Goal: Task Accomplishment & Management: Manage account settings

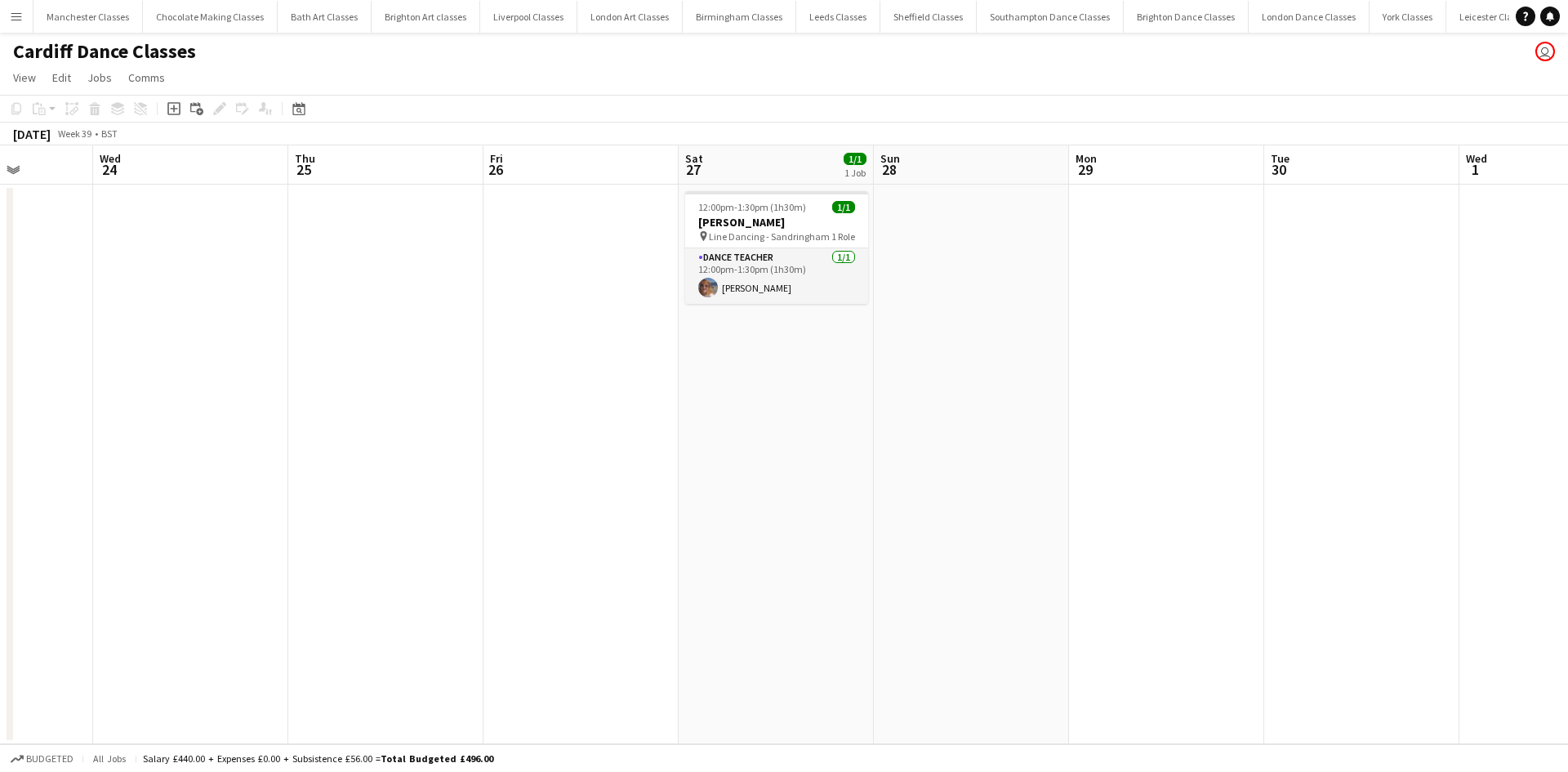
click at [19, 15] on app-icon "Menu" at bounding box center [17, 17] width 13 height 13
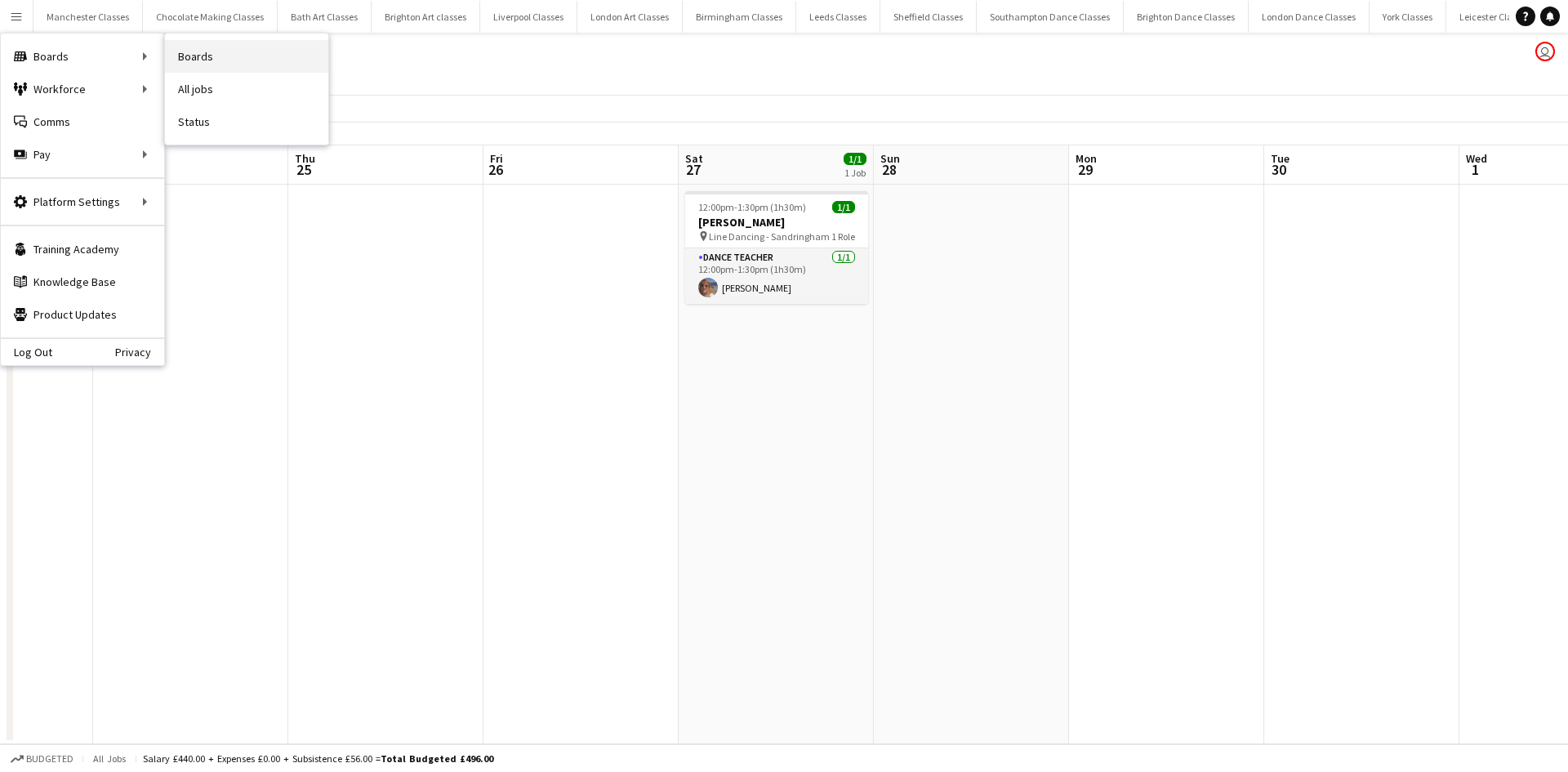
click at [248, 53] on link "Boards" at bounding box center [246, 56] width 163 height 33
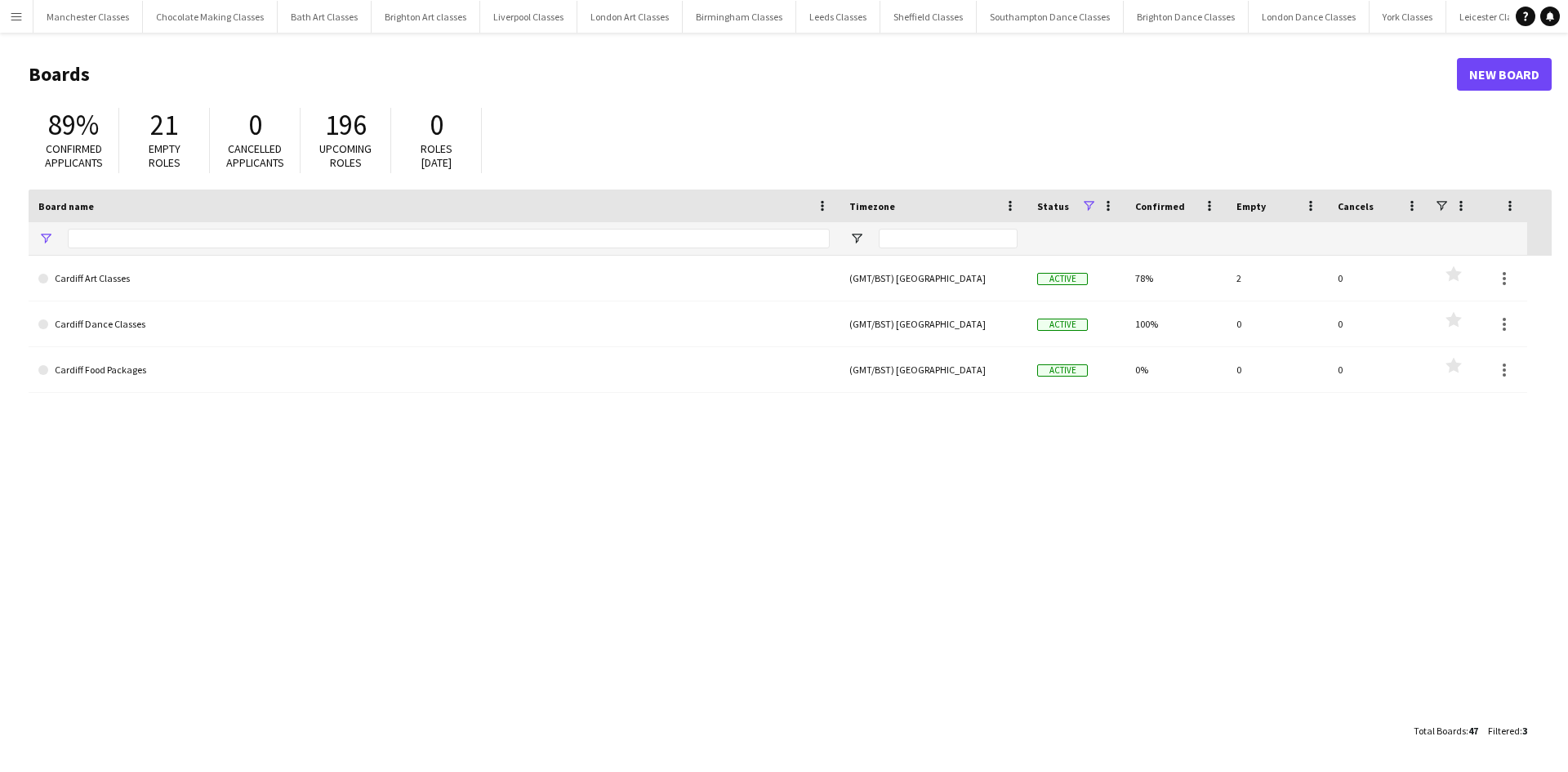
type input "*******"
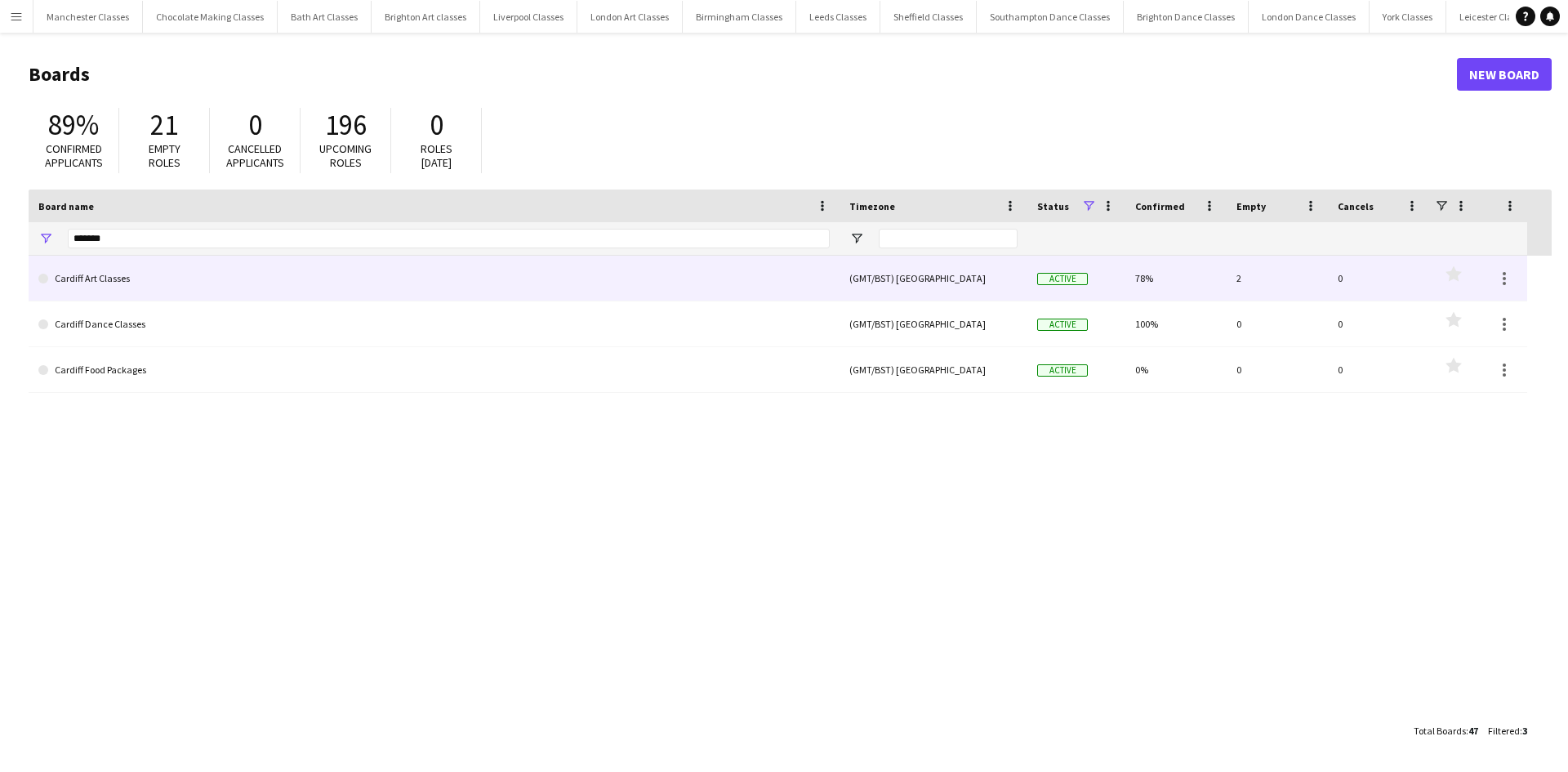
click at [146, 282] on link "Cardiff Art Classes" at bounding box center [434, 279] width 791 height 46
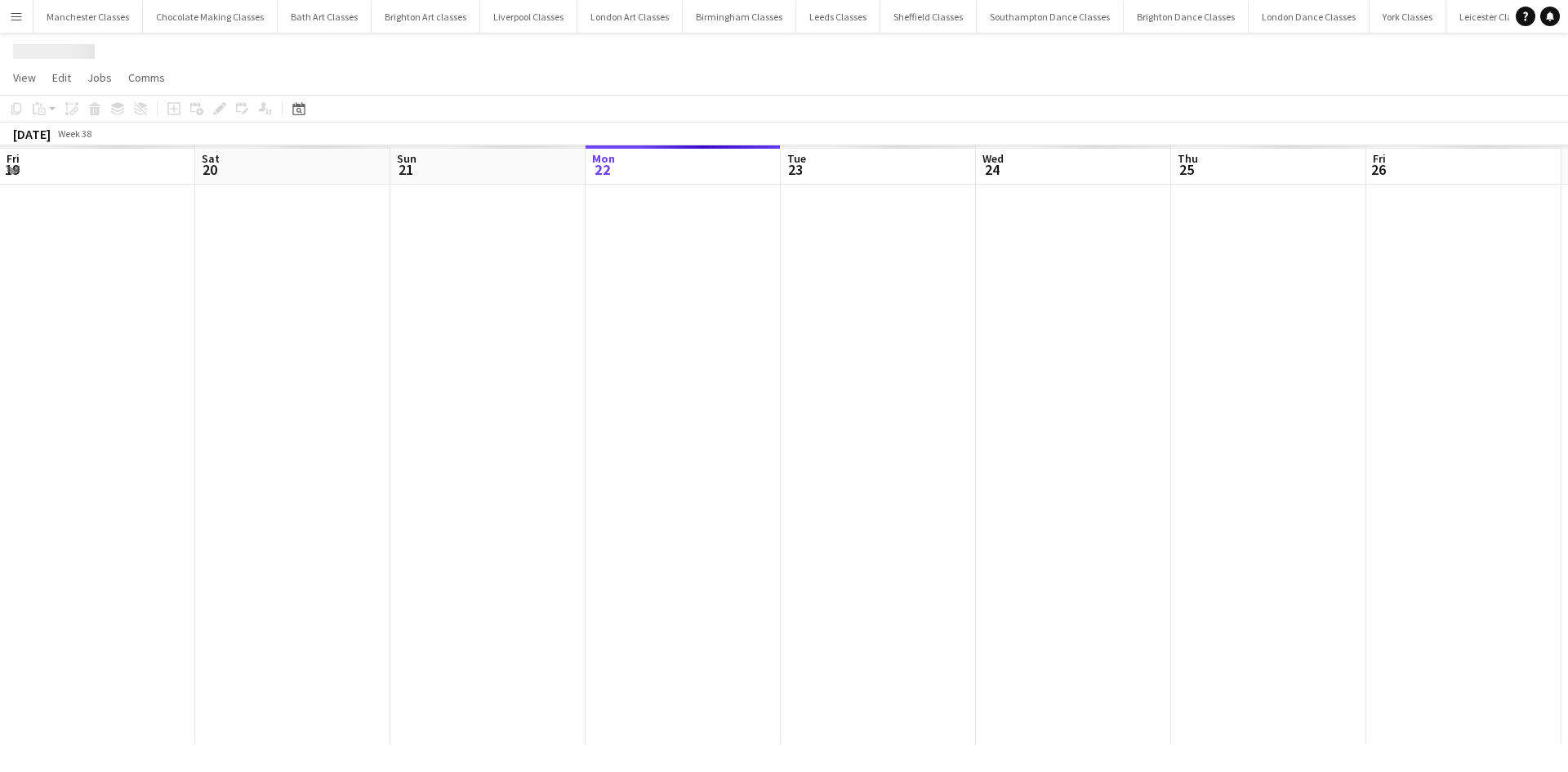
scroll to position [0, 391]
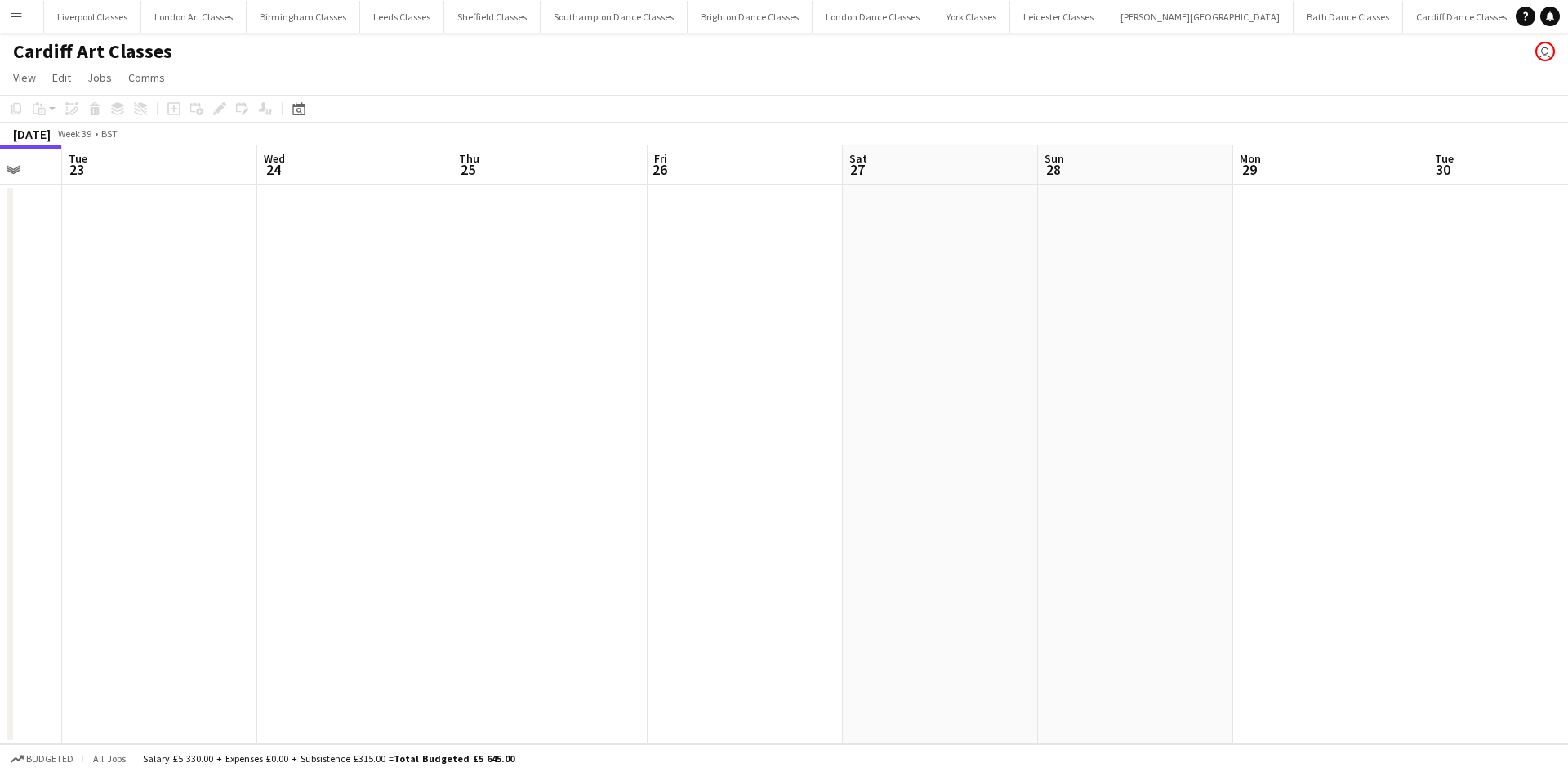
drag, startPoint x: 699, startPoint y: 362, endPoint x: 162, endPoint y: 380, distance: 537.3
click at [162, 380] on app-calendar-viewport "Sat 20 3/3 2 Jobs Sun 21 Mon 22 Tue 23 Wed 24 Thu 25 Fri 26 Sat 27 Sun 28 Mon 2…" at bounding box center [784, 445] width 1568 height 599
drag, startPoint x: 998, startPoint y: 380, endPoint x: 230, endPoint y: 380, distance: 768.0
click at [230, 380] on app-calendar-viewport "Sun 21 Mon 22 Tue 23 Wed 24 Thu 25 Fri 26 Sat 27 Sun 28 Mon 29 Tue 30 Wed 1 Thu…" at bounding box center [784, 445] width 1568 height 599
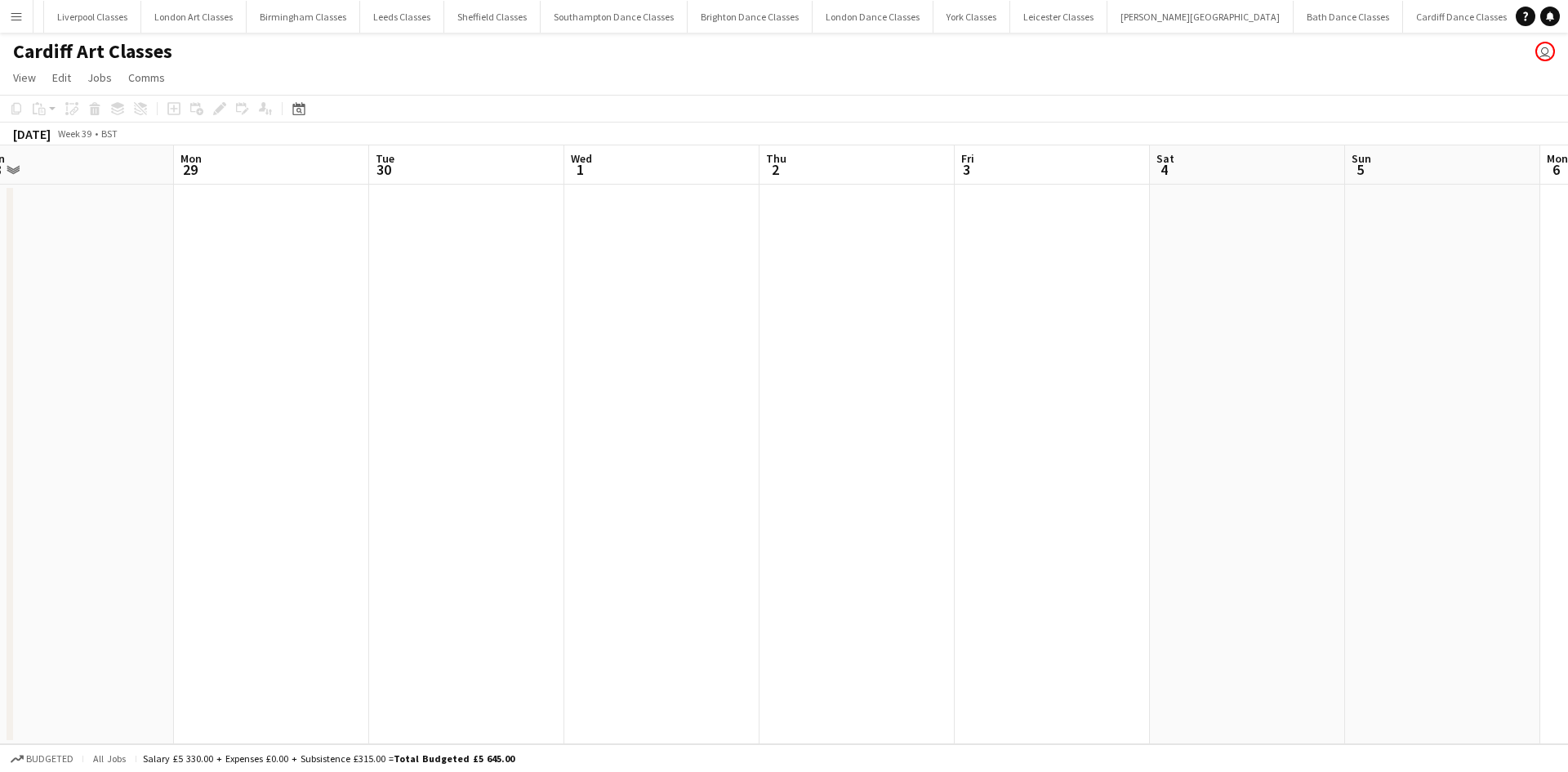
click at [15, 13] on app-icon "Menu" at bounding box center [17, 17] width 13 height 13
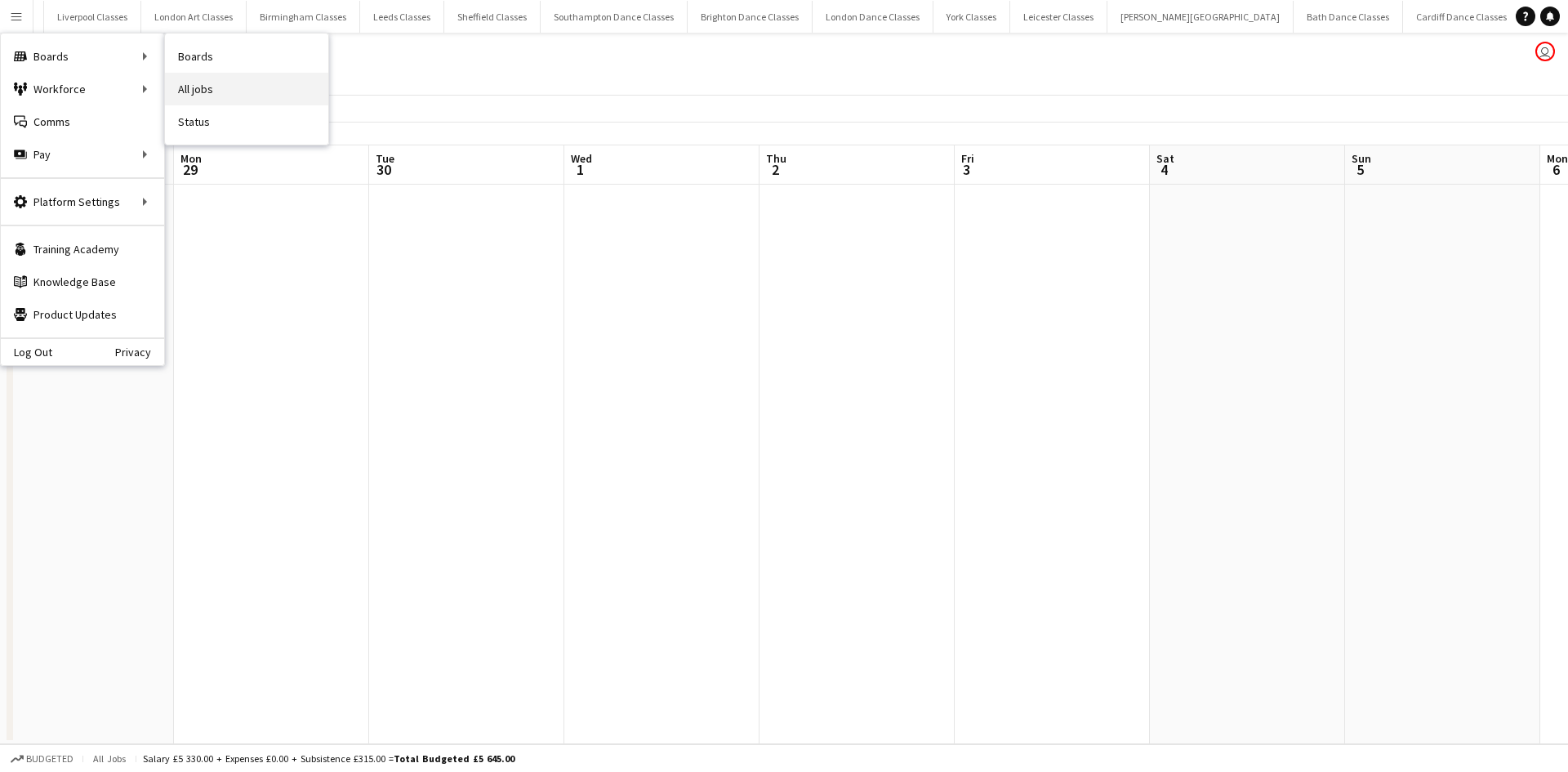
click at [236, 91] on link "All jobs" at bounding box center [246, 89] width 163 height 33
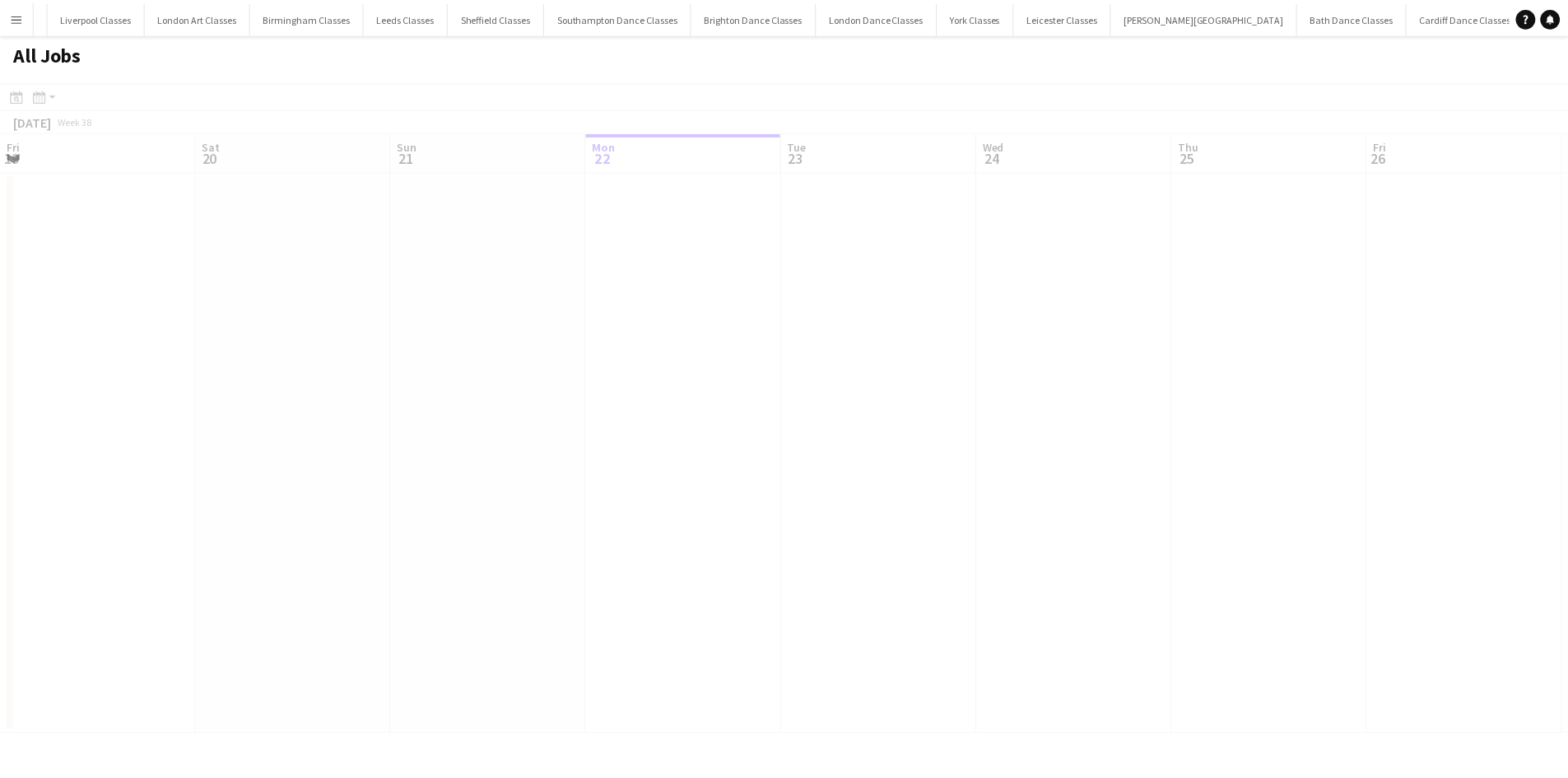
scroll to position [0, 394]
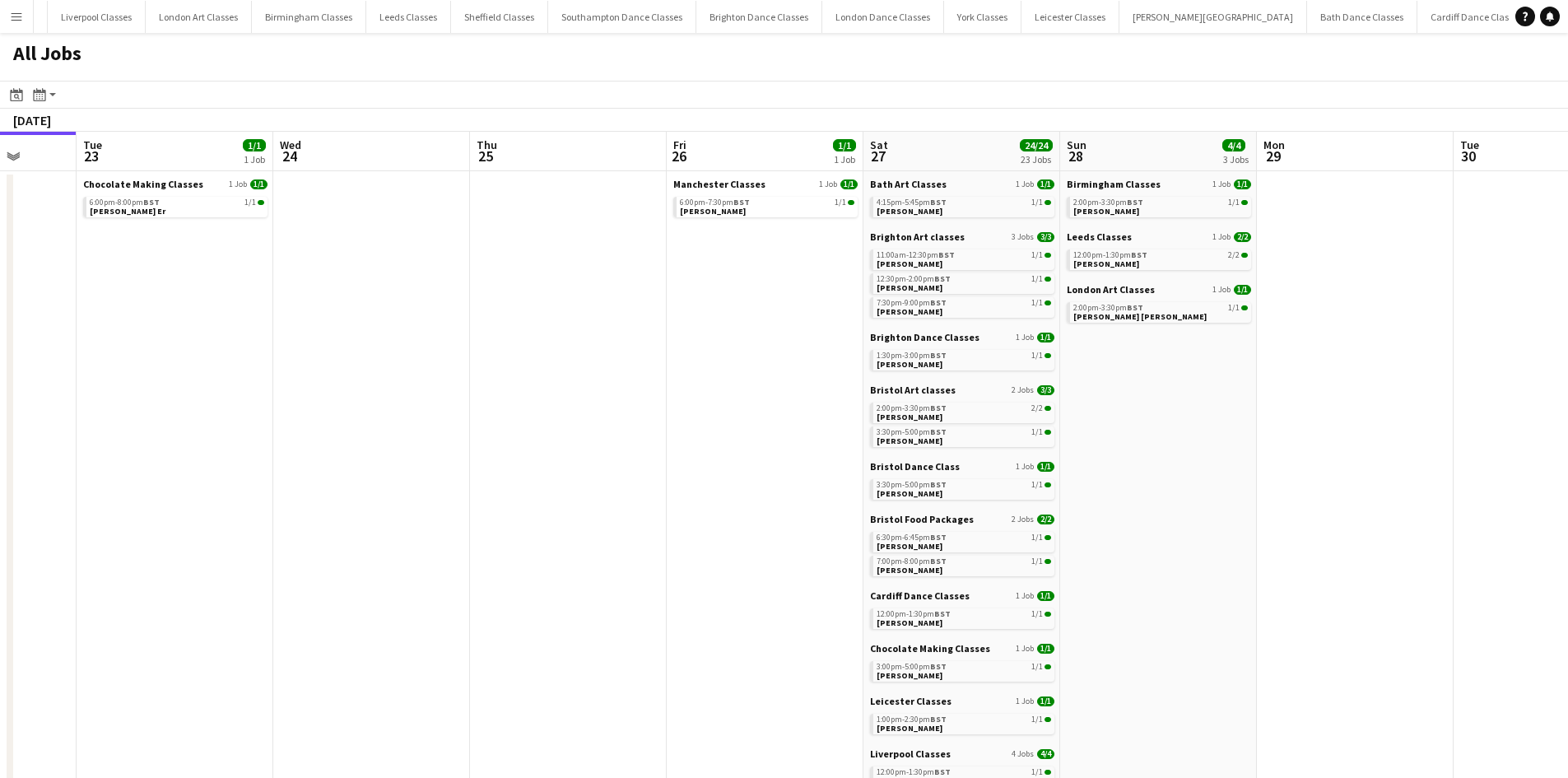
click at [142, 431] on app-all-jobs "All Jobs Date picker [DATE] [DATE] [DATE] M [DATE] T [DATE] W [DATE] T [DATE] F…" at bounding box center [784, 668] width 1568 height 1272
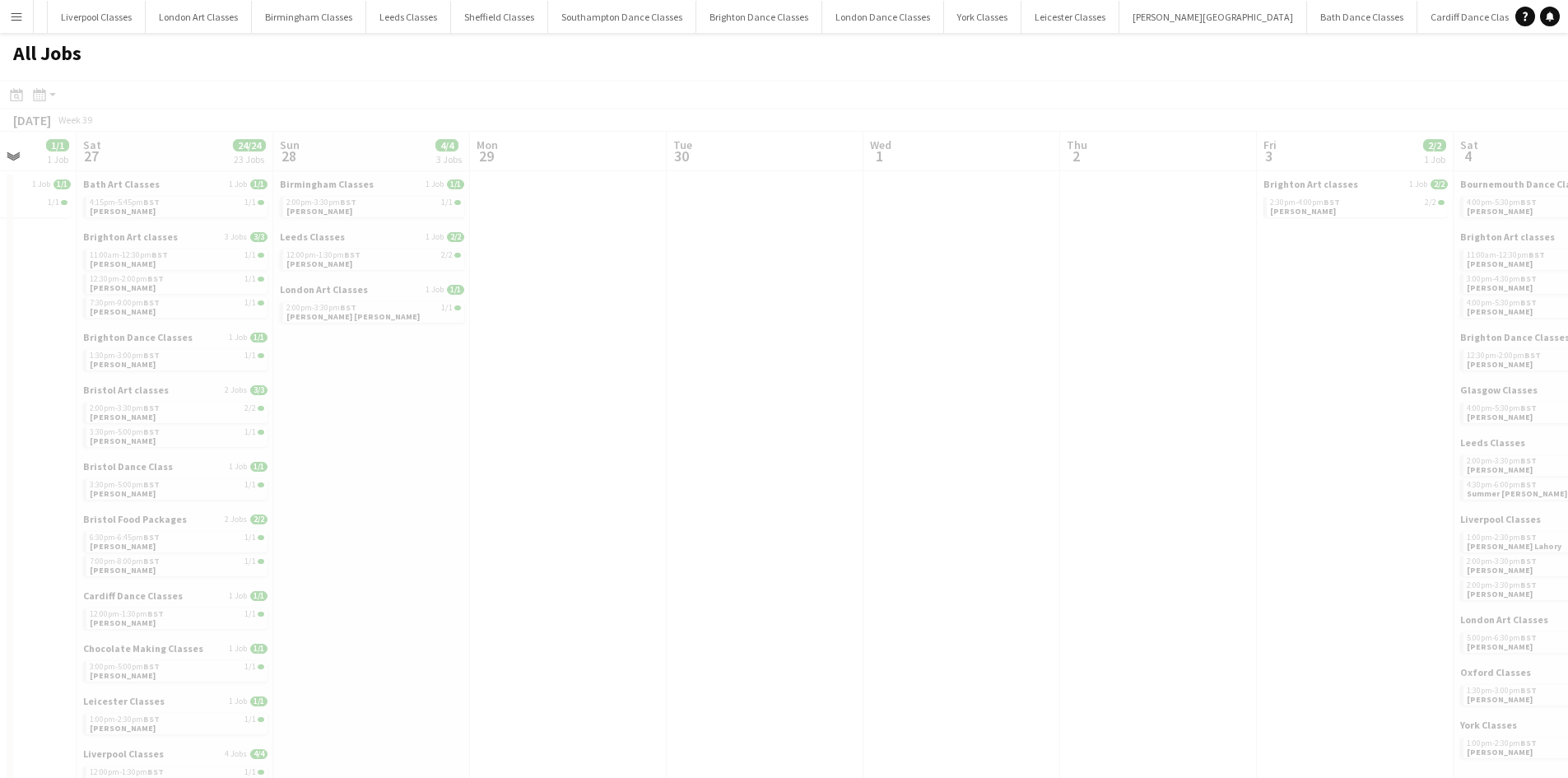
scroll to position [0, 473]
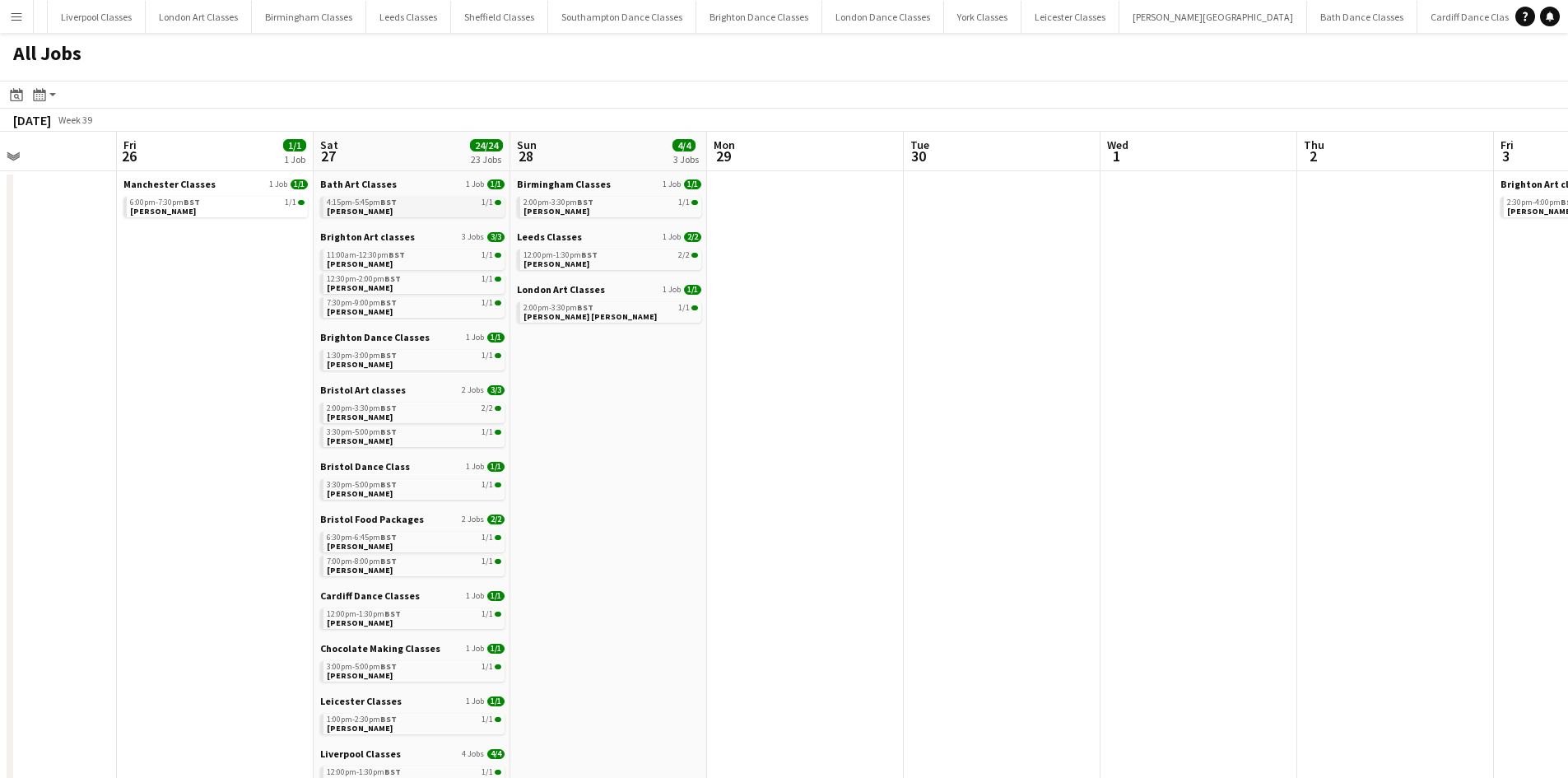
click at [420, 207] on link "4:15pm-5:45pm BST 1/1 [PERSON_NAME]" at bounding box center [414, 206] width 175 height 19
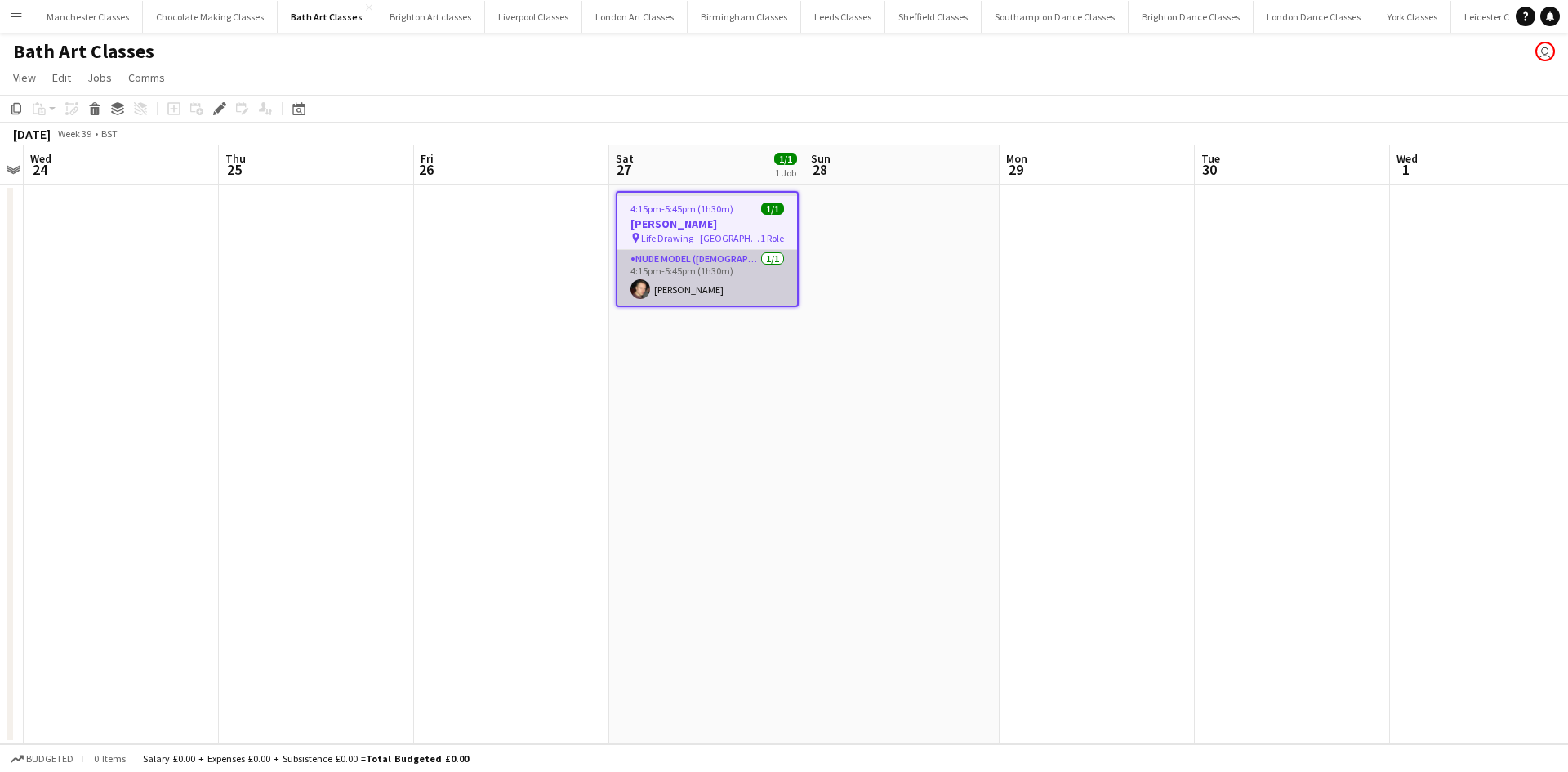
click at [730, 291] on app-card-role "Nude Model (Male) 1/1 4:15pm-5:45pm (1h30m) Emlyn Lewis" at bounding box center [707, 278] width 180 height 55
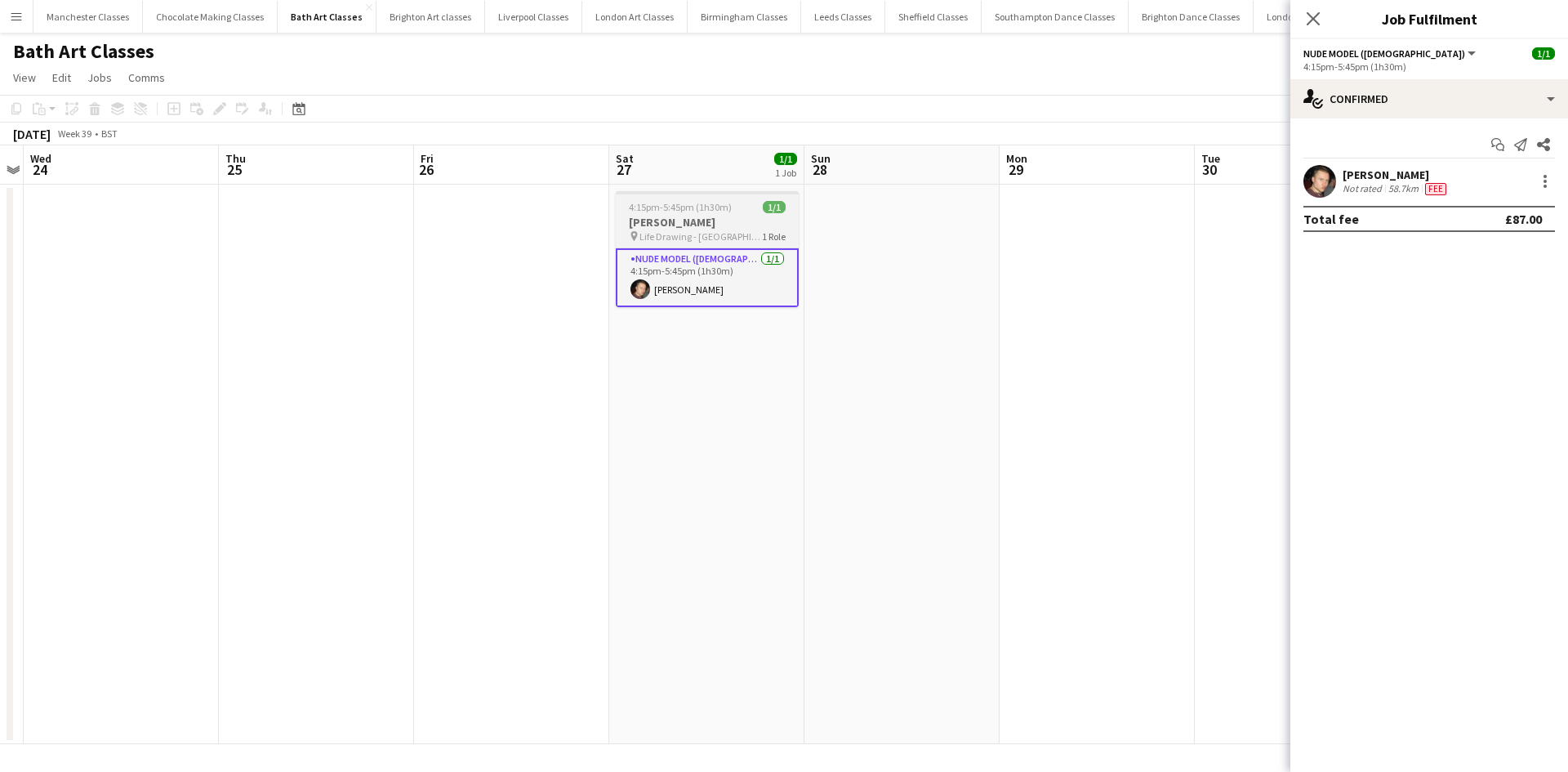
click at [723, 237] on span "Life Drawing - Westgate" at bounding box center [701, 236] width 122 height 13
click at [221, 113] on icon "Edit" at bounding box center [220, 109] width 13 height 13
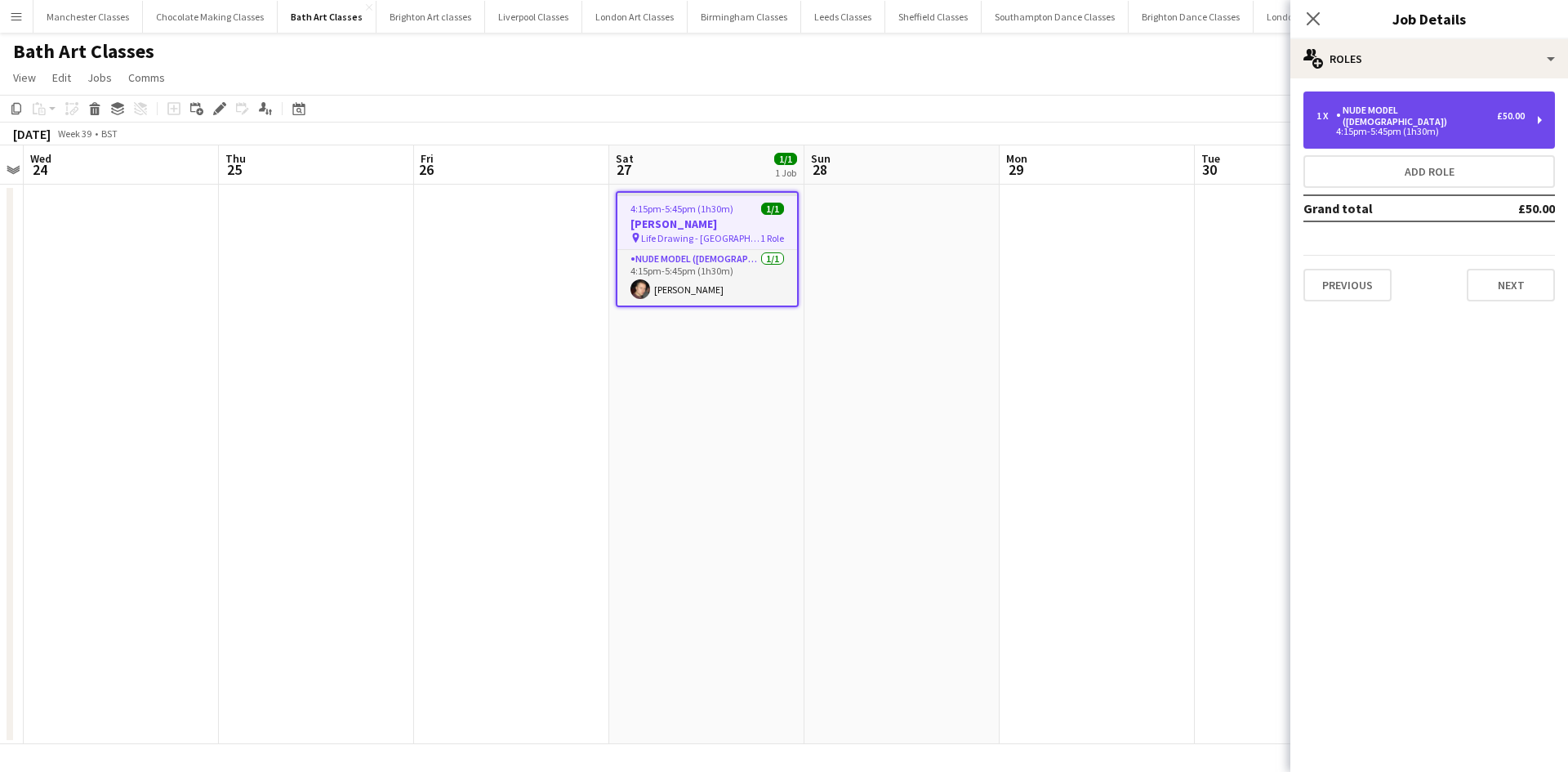
click at [1441, 127] on div "4:15pm-5:45pm (1h30m)" at bounding box center [1420, 131] width 208 height 8
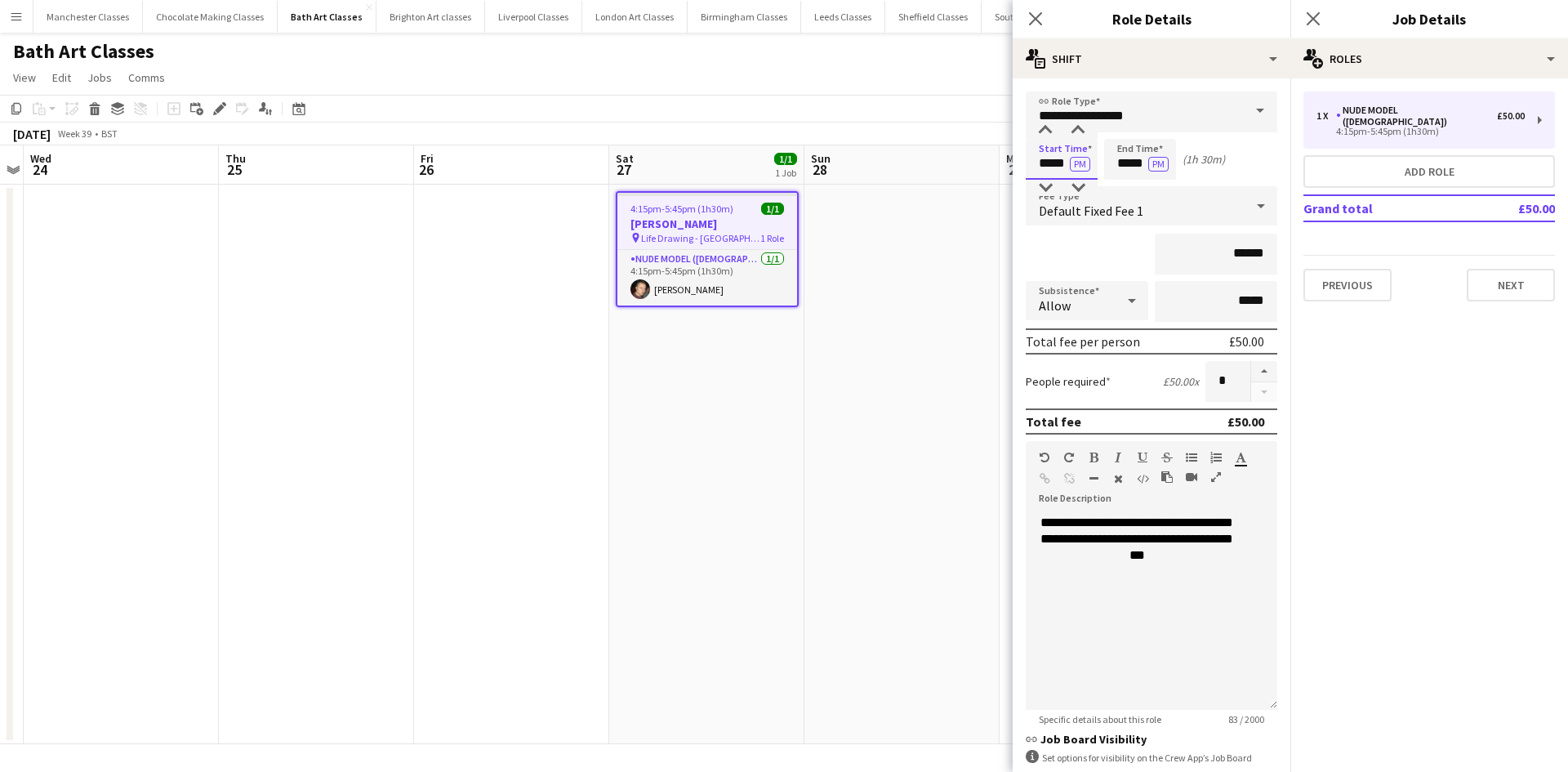
click at [1059, 172] on input "*****" at bounding box center [1061, 159] width 72 height 41
click at [1050, 188] on div at bounding box center [1044, 188] width 33 height 17
type input "*****"
click at [1050, 188] on div at bounding box center [1044, 188] width 33 height 17
click at [1128, 167] on input "*****" at bounding box center [1140, 159] width 72 height 41
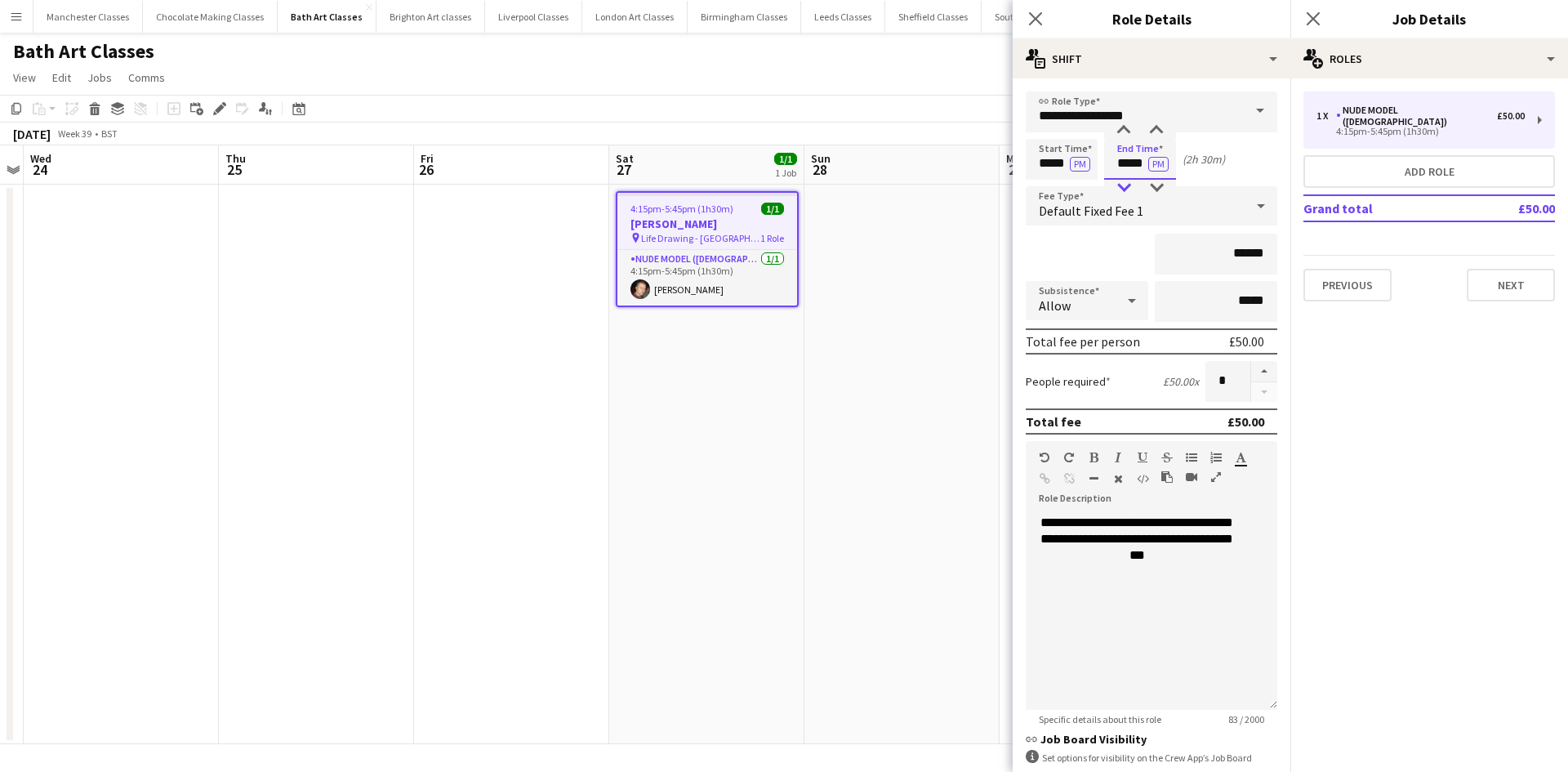
click at [1132, 185] on div at bounding box center [1123, 188] width 33 height 17
type input "*****"
click at [1132, 185] on div at bounding box center [1123, 188] width 33 height 17
click at [830, 621] on app-date-cell at bounding box center [901, 464] width 195 height 560
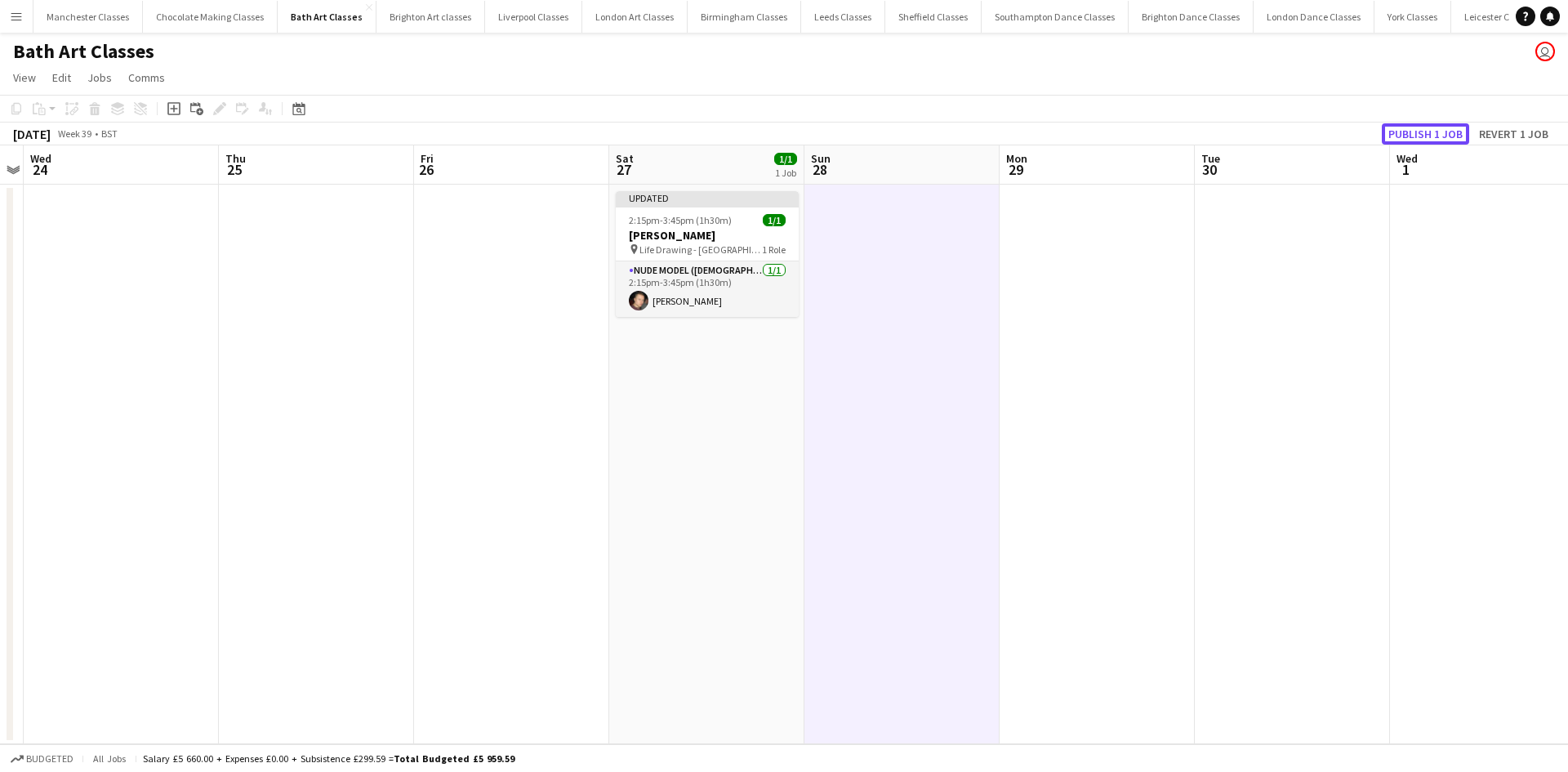
drag, startPoint x: 1395, startPoint y: 138, endPoint x: 1338, endPoint y: 138, distance: 57.0
click at [1388, 138] on button "Publish 1 job" at bounding box center [1425, 133] width 87 height 21
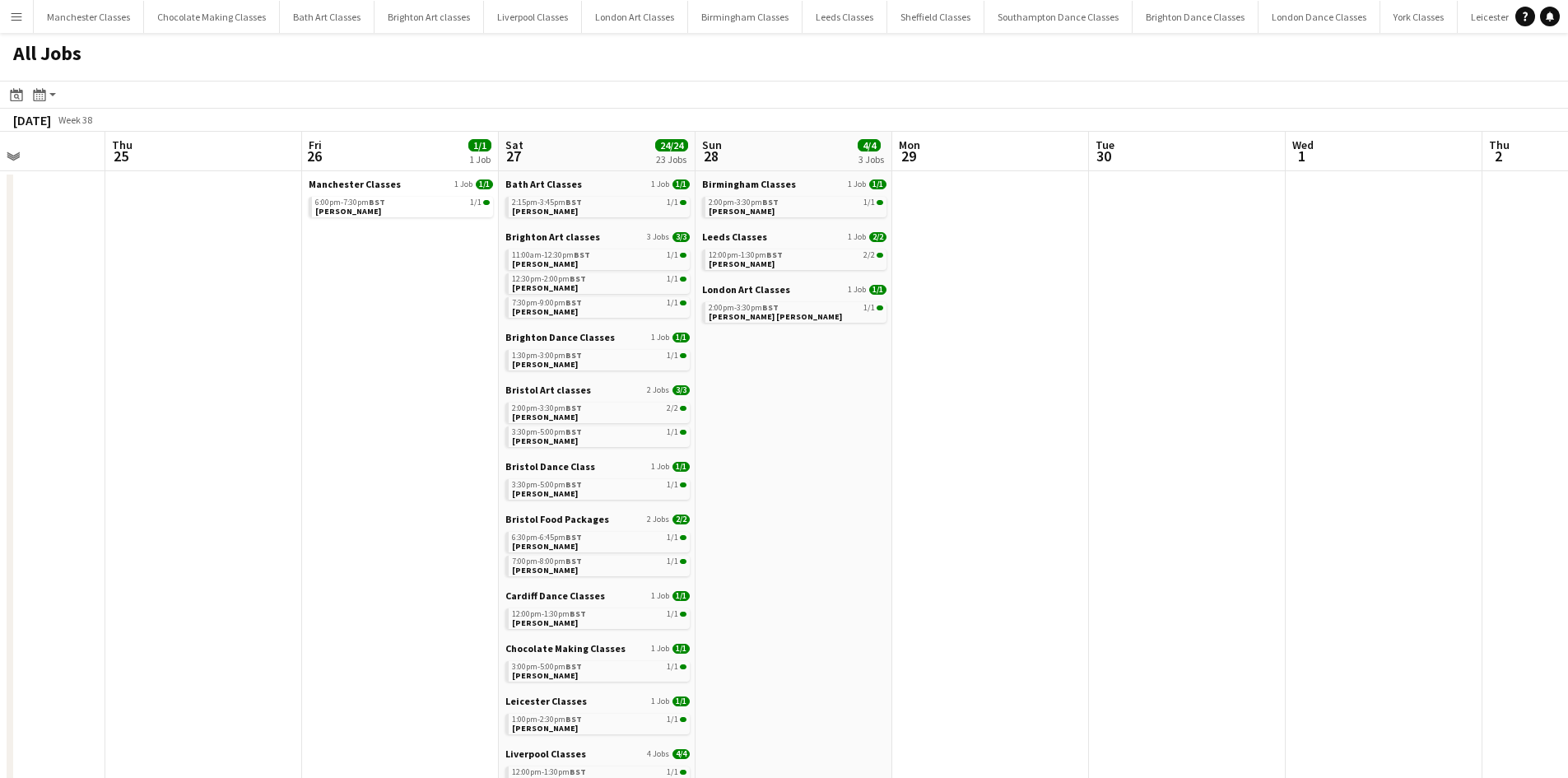
drag, startPoint x: 824, startPoint y: 481, endPoint x: 138, endPoint y: 466, distance: 686.2
click at [138, 466] on app-calendar-viewport "Sun 21 1/1 1 Job Mon 22 Tue 23 1/1 1 Job Wed 24 Thu 25 Fri 26 1/1 1 Job Sat 27 …" at bounding box center [784, 718] width 1568 height 1173
